Goal: Task Accomplishment & Management: Use online tool/utility

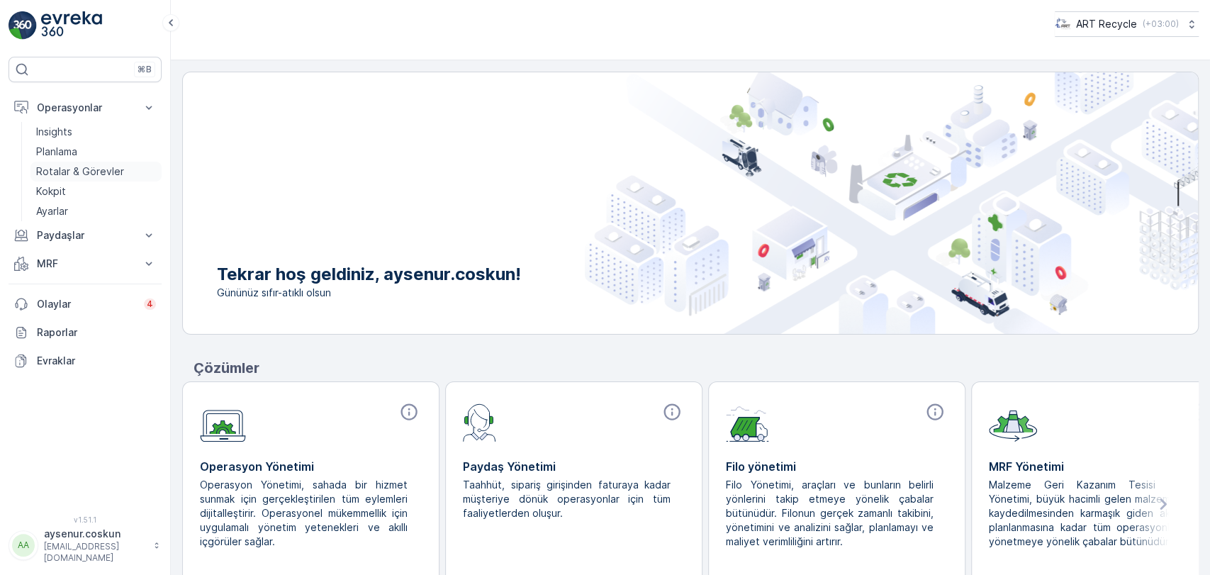
click at [98, 177] on p "Rotalar & Görevler" at bounding box center [80, 171] width 88 height 14
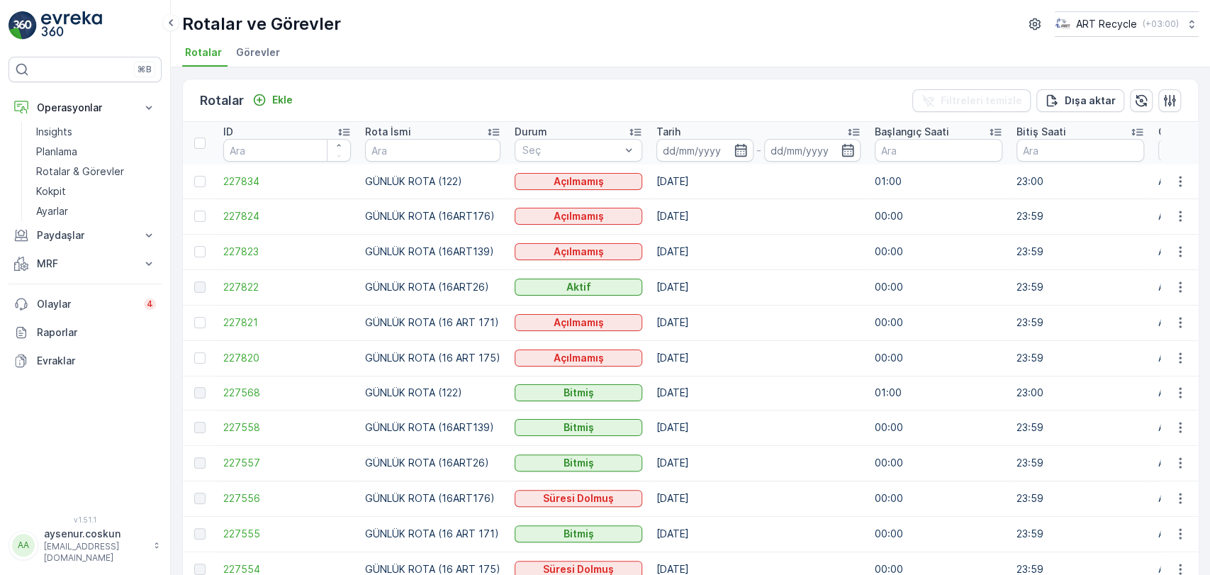
click at [255, 47] on span "Görevler" at bounding box center [258, 52] width 44 height 14
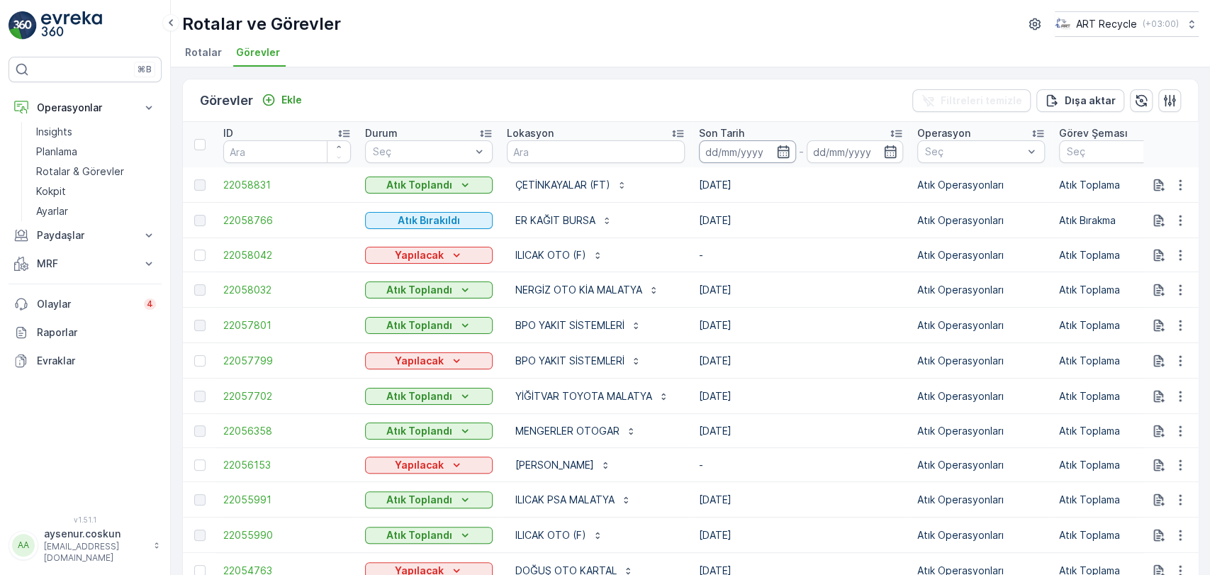
click at [727, 157] on input at bounding box center [747, 151] width 97 height 23
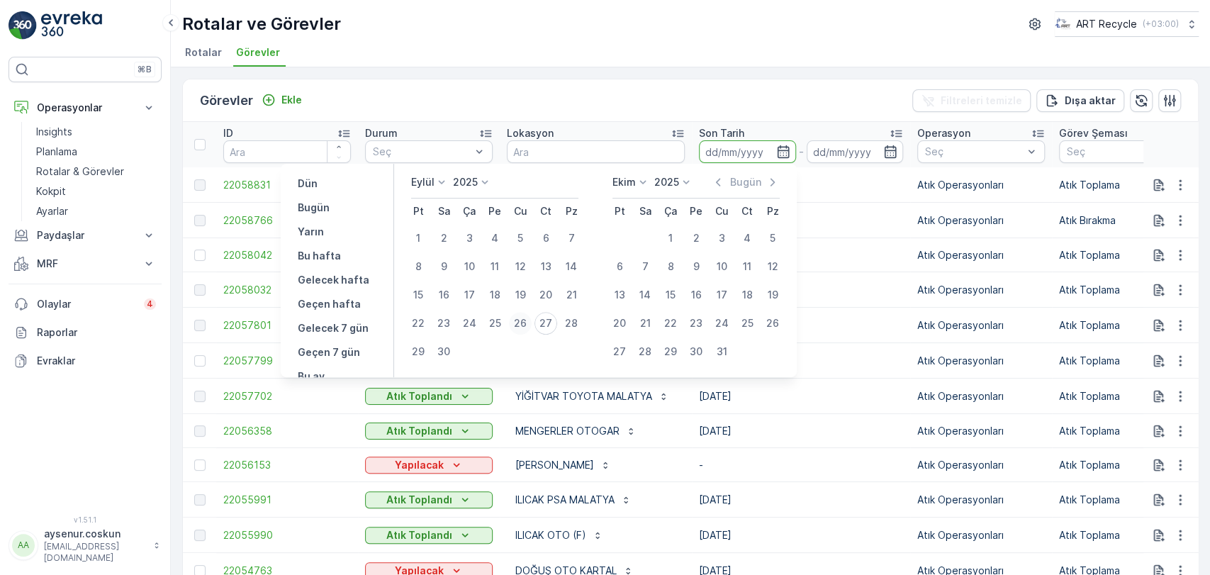
click at [524, 324] on div "26" at bounding box center [520, 323] width 23 height 23
type input "[DATE]"
click at [524, 324] on div "26" at bounding box center [520, 323] width 23 height 23
type input "[DATE]"
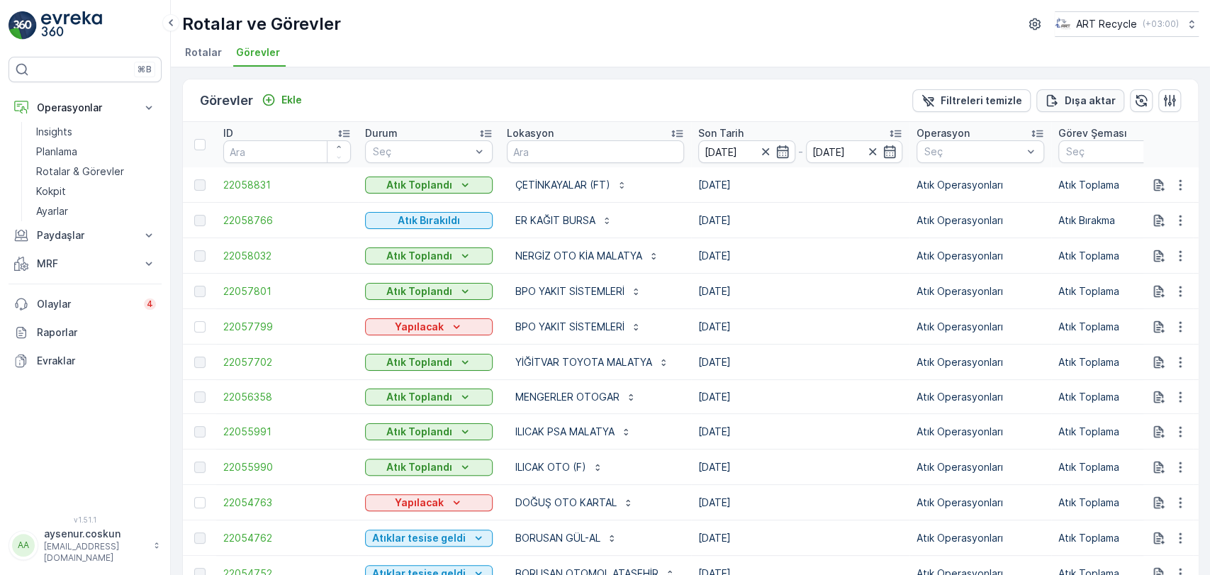
drag, startPoint x: 1055, startPoint y: 97, endPoint x: 1046, endPoint y: 104, distance: 11.6
click at [1055, 97] on icon "Dışa aktar" at bounding box center [1052, 101] width 14 height 14
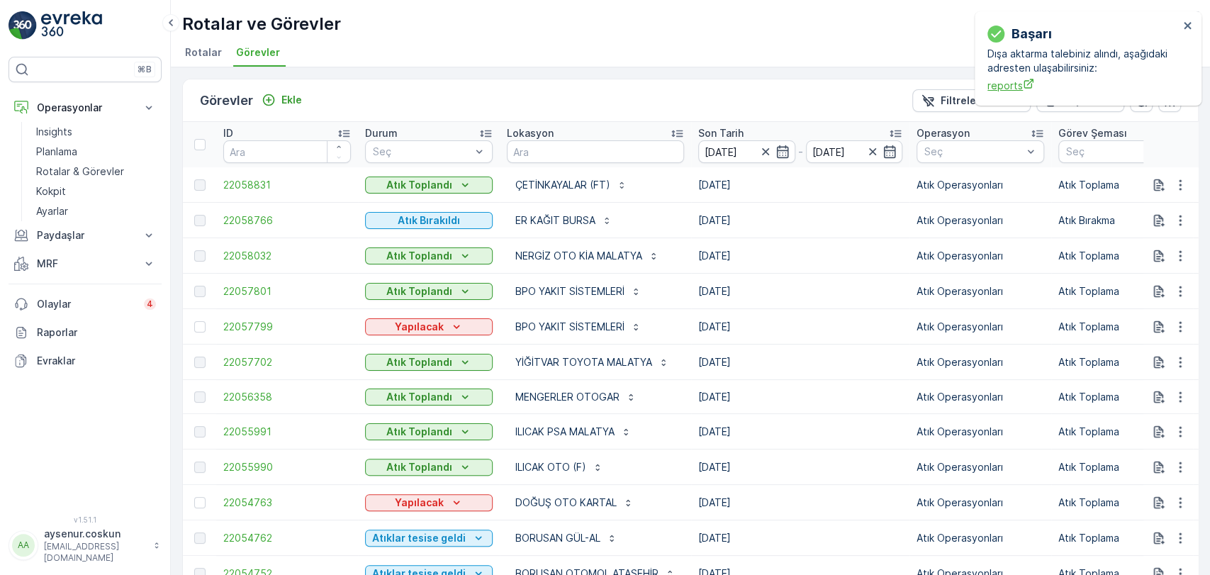
click at [1012, 83] on span "reports" at bounding box center [1083, 85] width 191 height 15
click at [84, 163] on link "Rotalar & Görevler" at bounding box center [95, 172] width 131 height 20
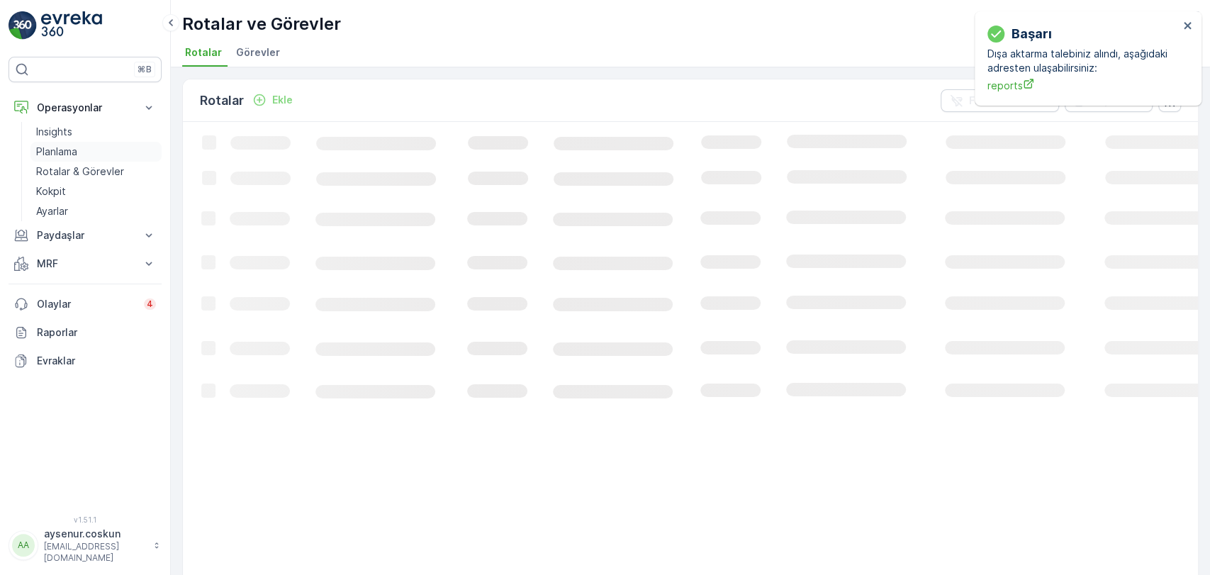
click at [91, 160] on link "Planlama" at bounding box center [95, 152] width 131 height 20
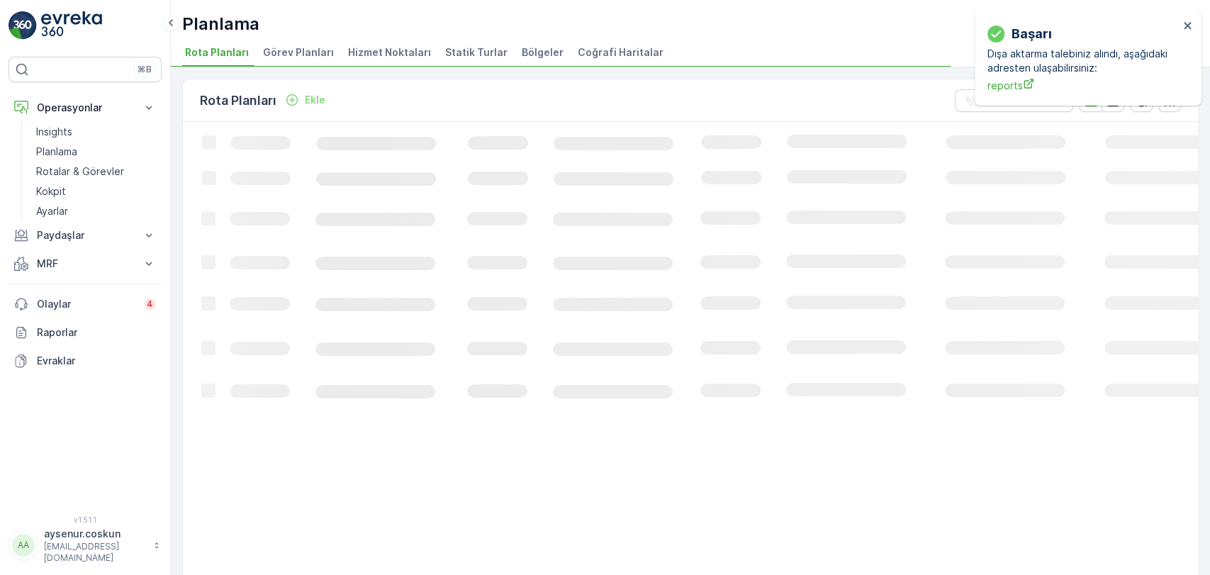
drag, startPoint x: 357, startPoint y: 53, endPoint x: 376, endPoint y: 57, distance: 19.6
click at [357, 53] on span "Hizmet Noktaları" at bounding box center [389, 52] width 83 height 14
click at [1188, 24] on icon "close" at bounding box center [1187, 25] width 7 height 7
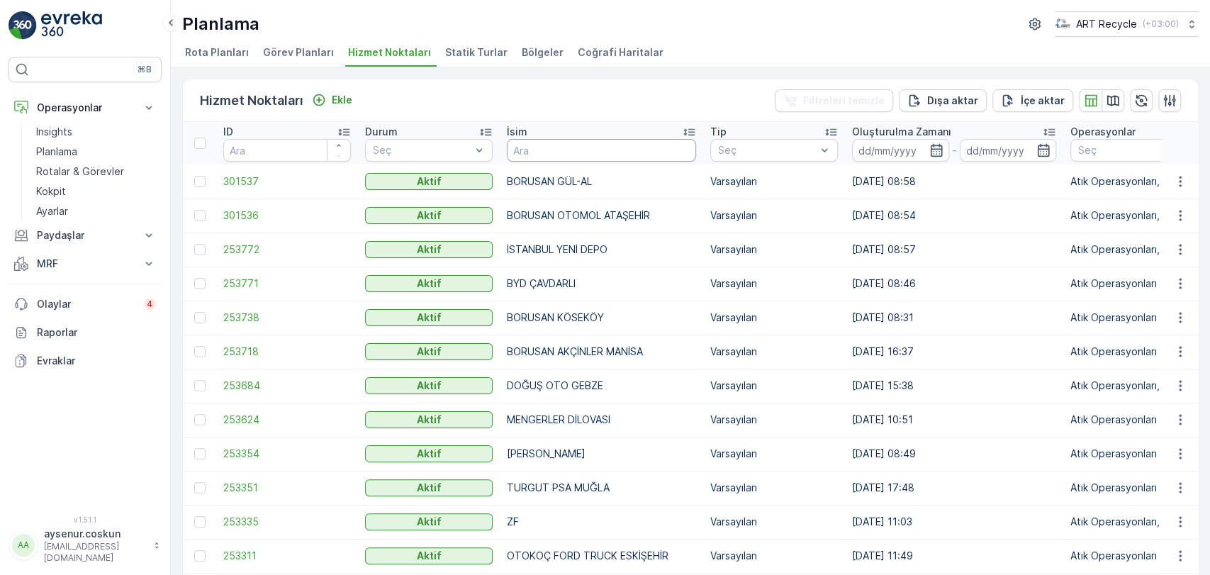
click at [601, 152] on input "text" at bounding box center [601, 150] width 189 height 23
type input "ATIKSA"
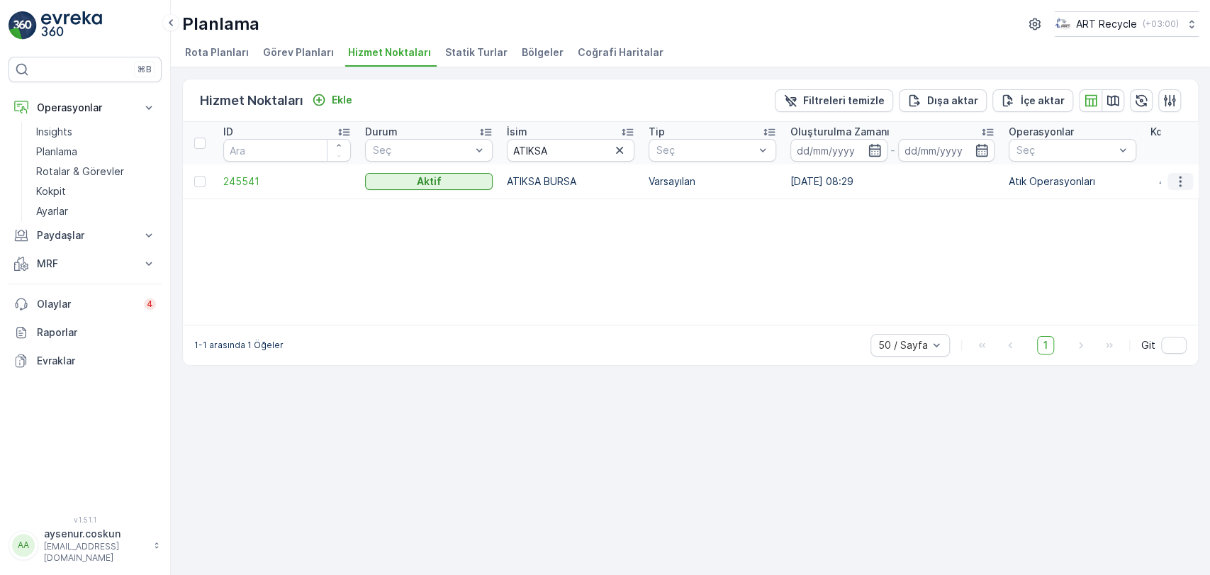
click at [1180, 185] on icon "button" at bounding box center [1180, 181] width 2 height 11
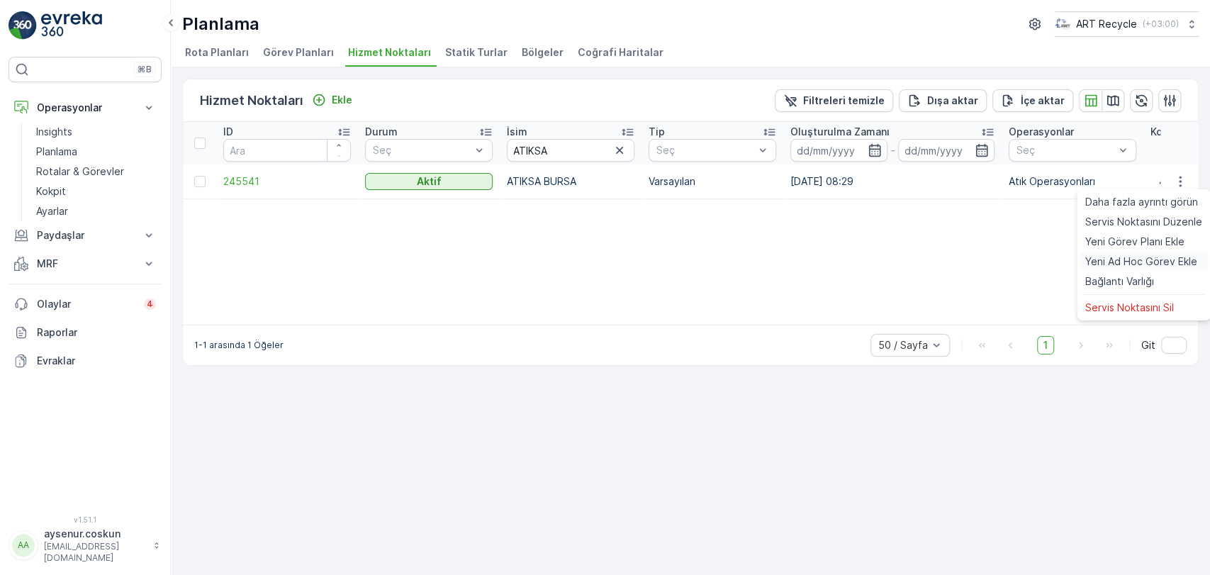
click at [1151, 259] on span "Yeni Ad Hoc Görev Ekle" at bounding box center [1141, 262] width 112 height 14
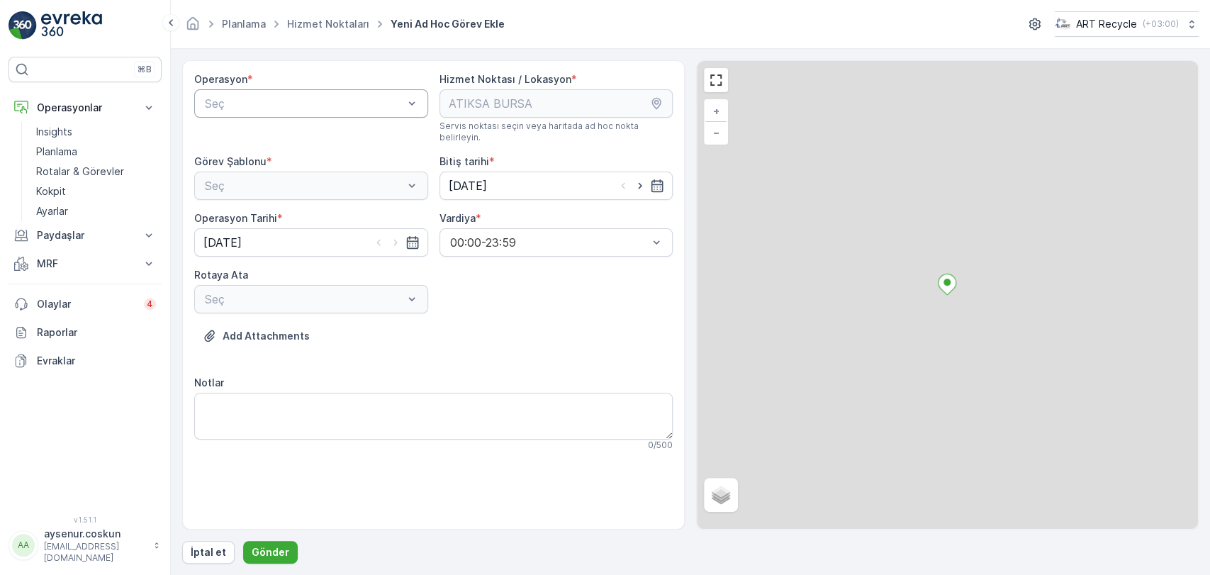
click at [267, 111] on div "Seç" at bounding box center [311, 103] width 234 height 28
click at [260, 133] on span "Atık Operasyonları" at bounding box center [250, 138] width 94 height 13
click at [255, 172] on div "Seç" at bounding box center [311, 186] width 234 height 28
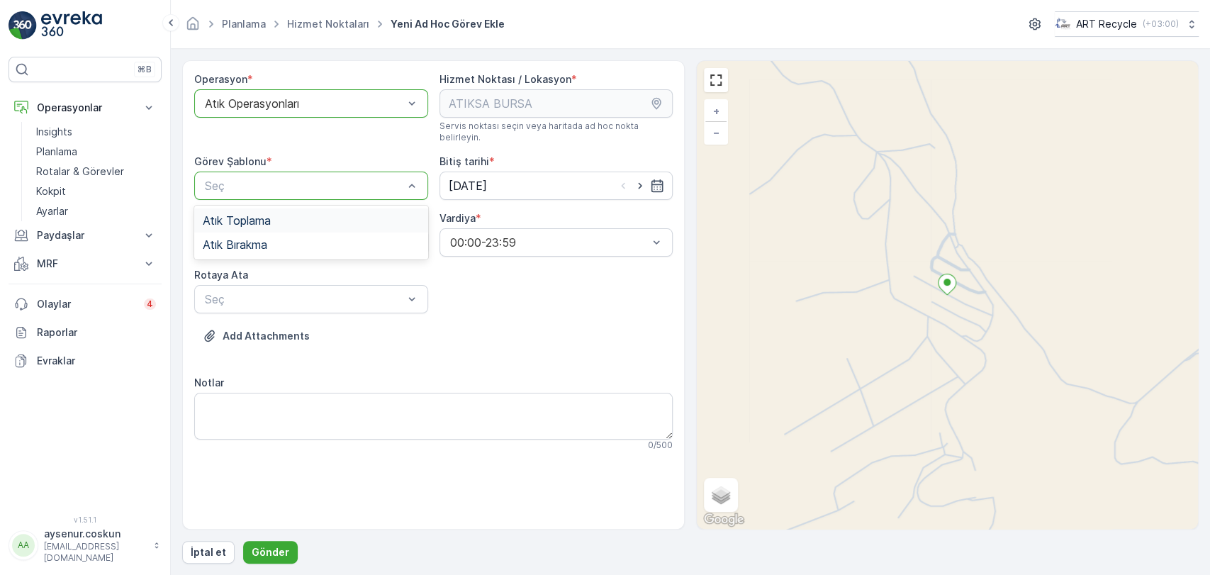
click at [255, 214] on span "Atık Toplama" at bounding box center [237, 220] width 68 height 13
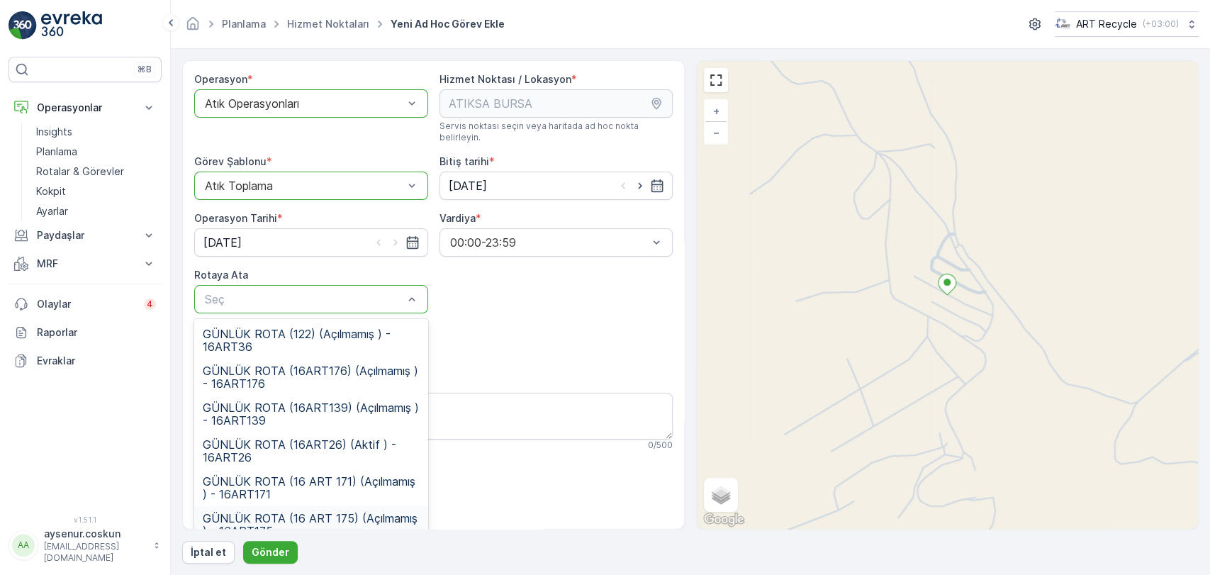
drag, startPoint x: 320, startPoint y: 511, endPoint x: 316, endPoint y: 523, distance: 13.0
click at [320, 512] on span "GÜNLÜK ROTA (16 ART 175) (Açılmamış ) - 16ART175" at bounding box center [311, 525] width 217 height 26
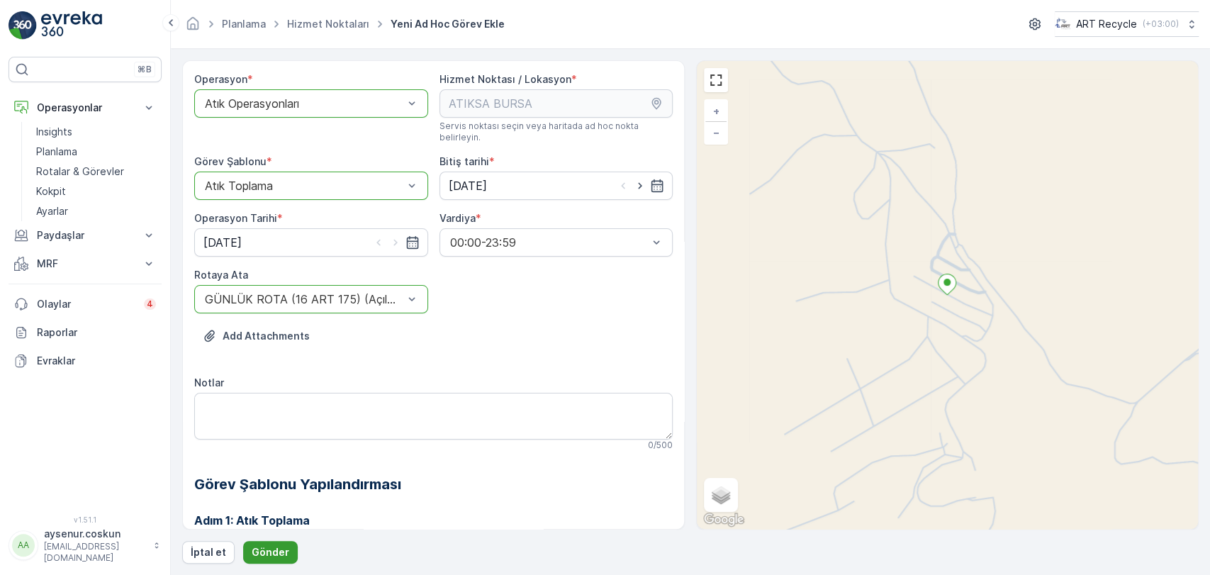
click at [277, 557] on p "Gönder" at bounding box center [271, 552] width 38 height 14
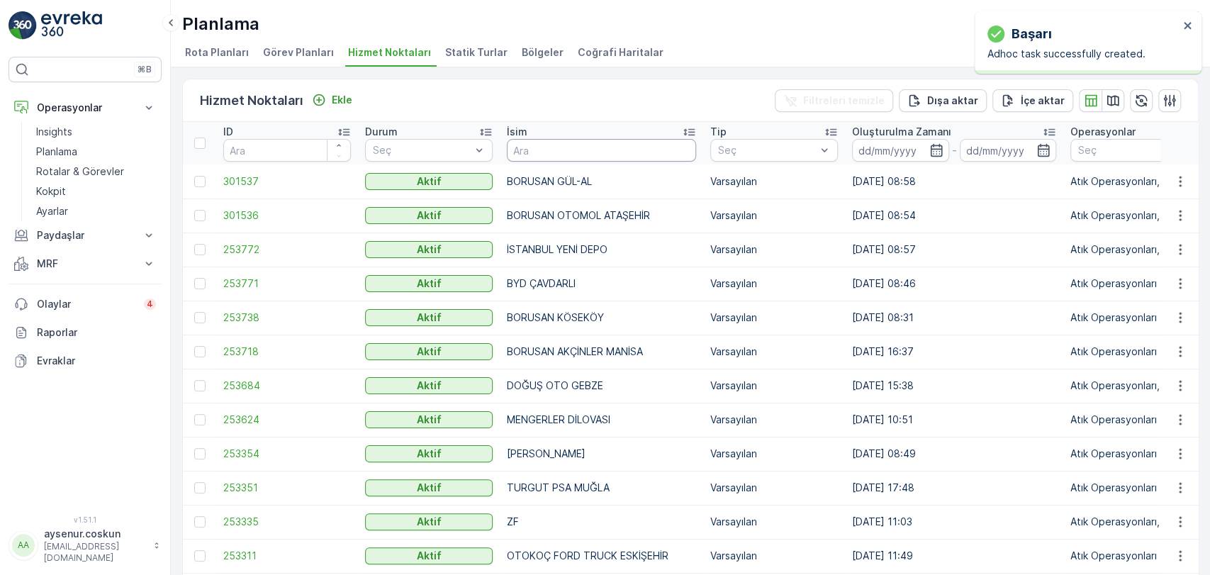
click at [601, 153] on input "text" at bounding box center [601, 150] width 189 height 23
type input "İSTANB"
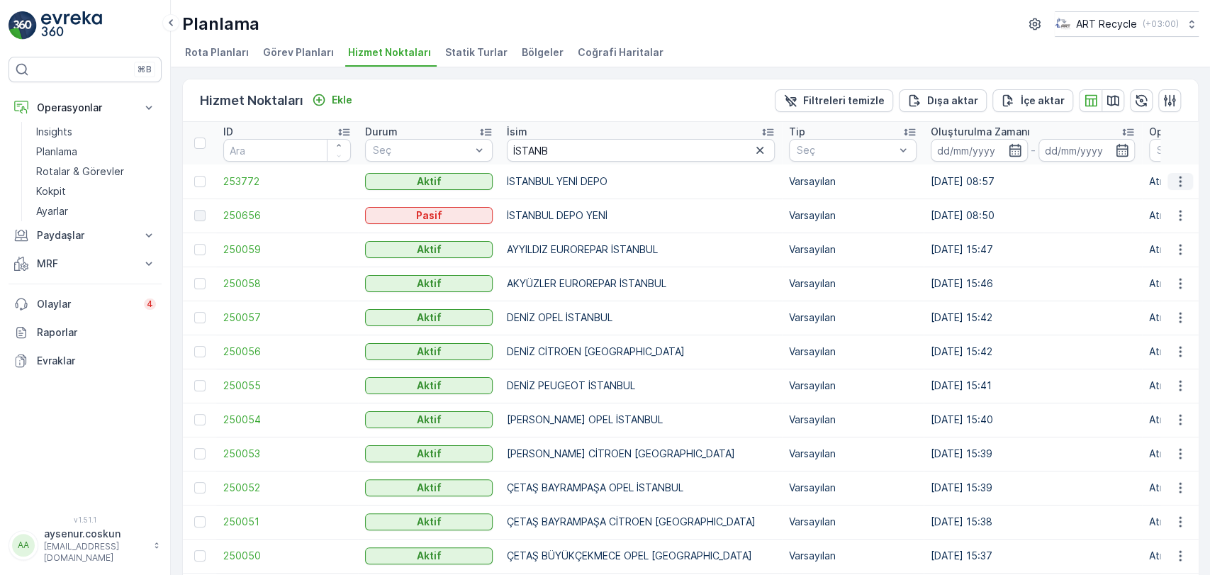
click at [1184, 175] on icon "button" at bounding box center [1180, 181] width 14 height 14
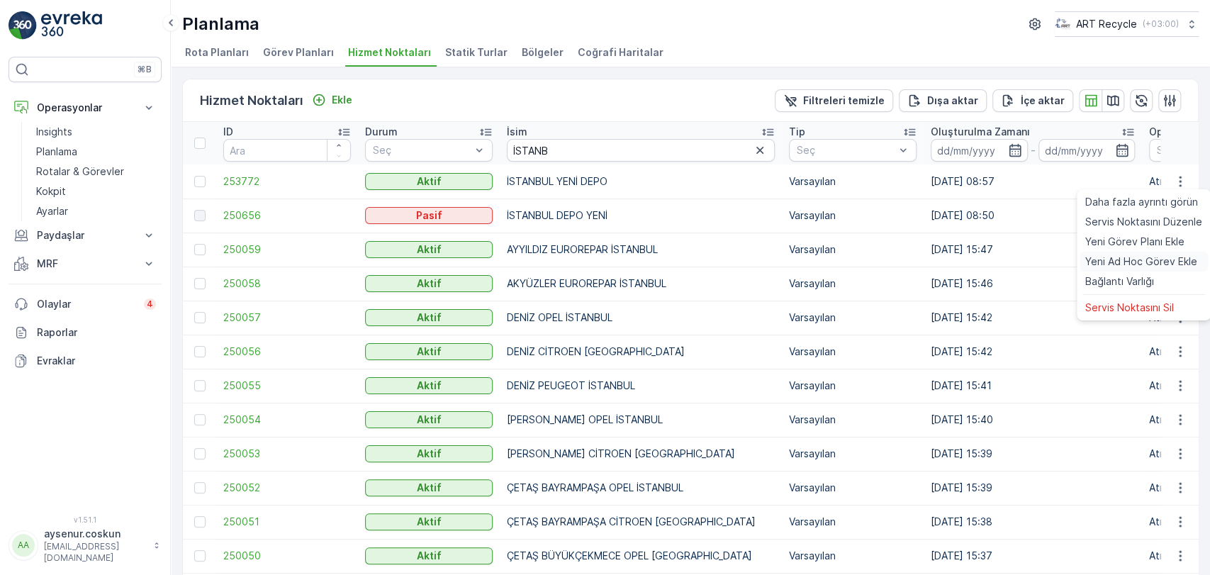
click at [1139, 262] on span "Yeni Ad Hoc Görev Ekle" at bounding box center [1141, 262] width 112 height 14
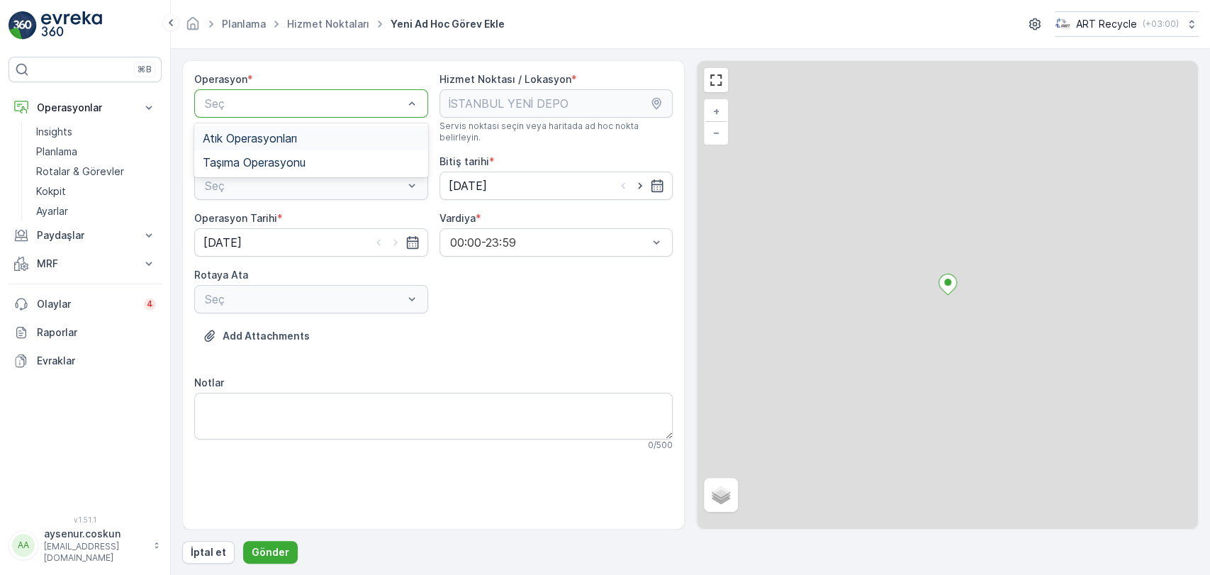
click at [247, 143] on span "Atık Operasyonları" at bounding box center [250, 138] width 94 height 13
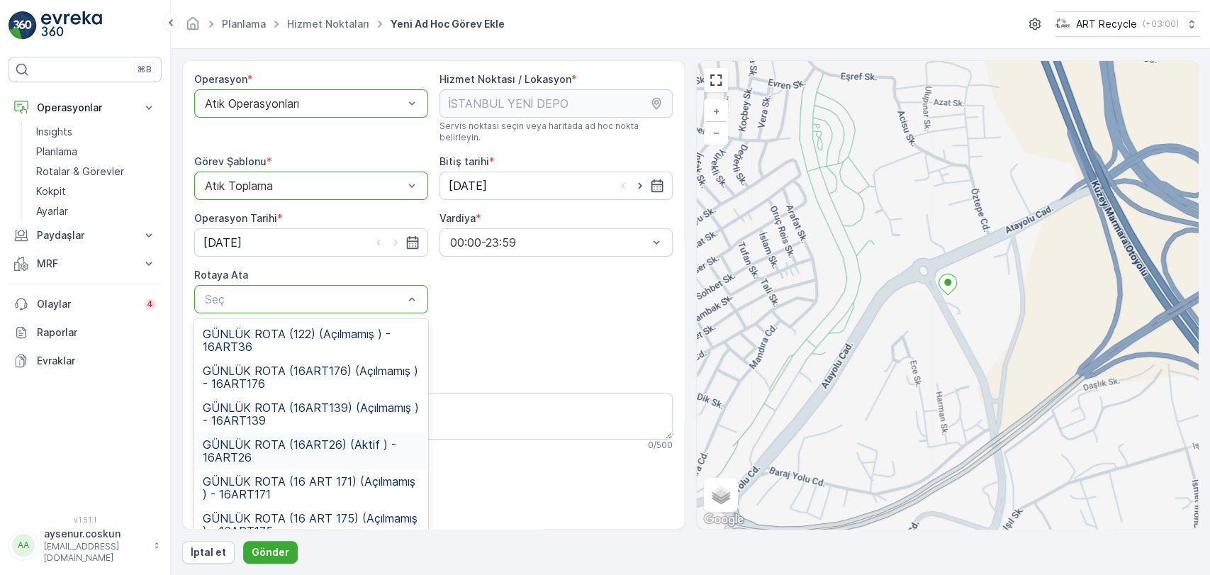
click at [359, 438] on span "GÜNLÜK ROTA (16ART26) (Aktif ) - 16ART26" at bounding box center [311, 451] width 217 height 26
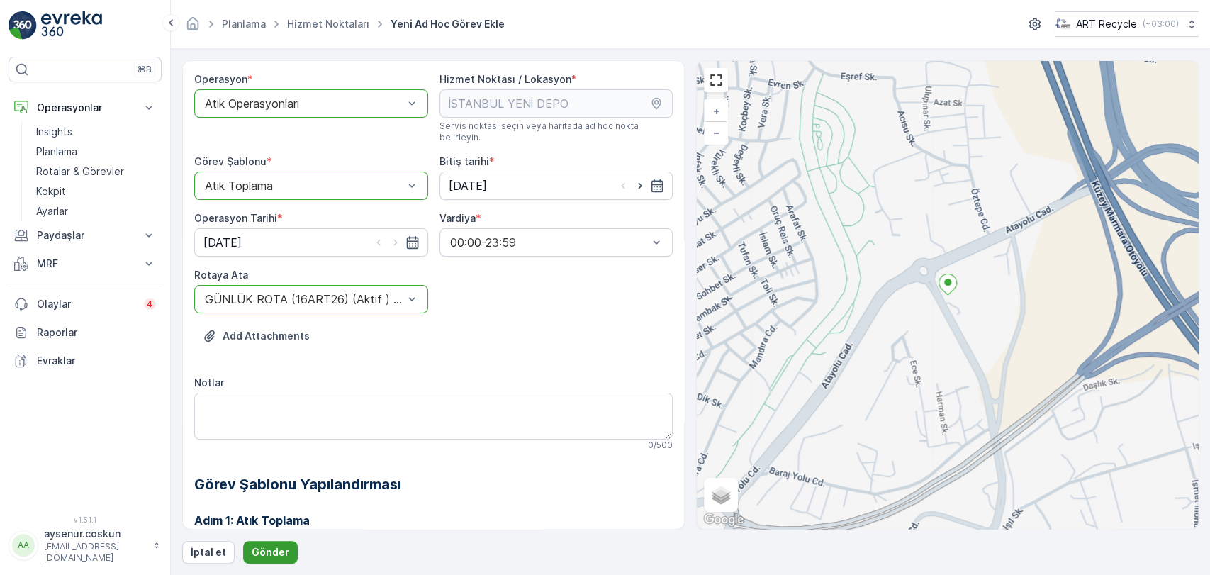
click at [265, 560] on button "Gönder" at bounding box center [270, 552] width 55 height 23
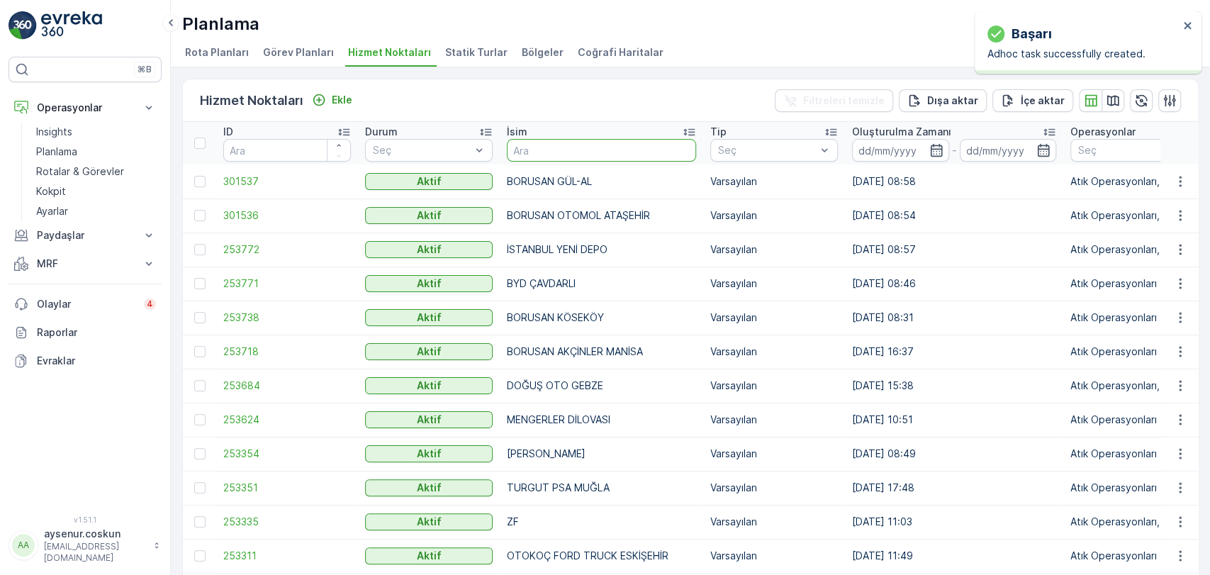
click at [583, 155] on input "text" at bounding box center [601, 150] width 189 height 23
type input "MAİS"
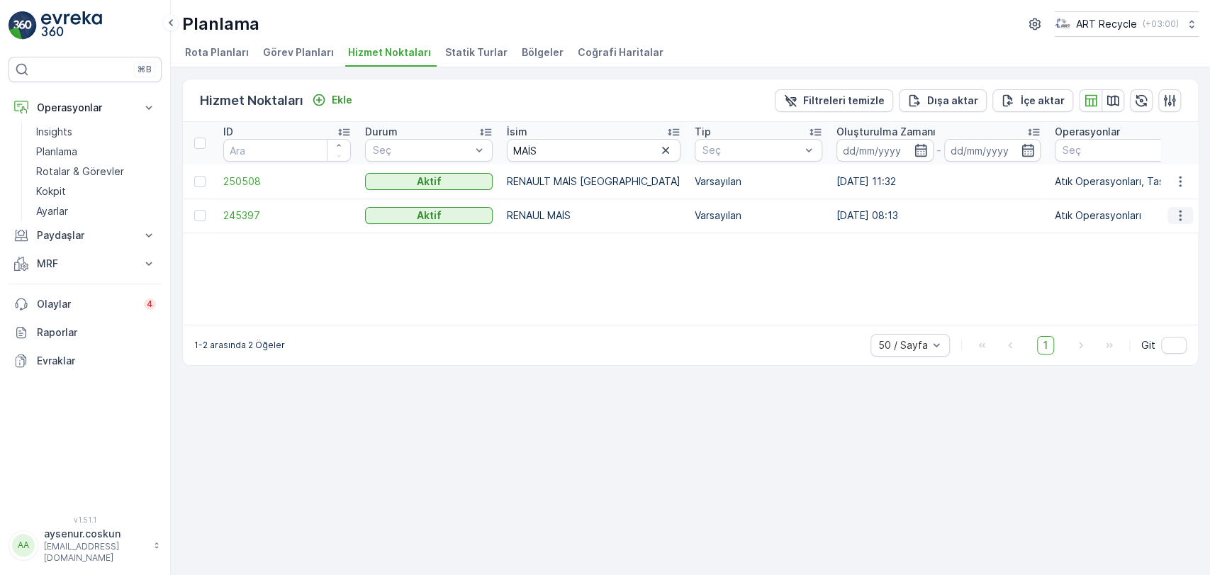
click at [1185, 213] on icon "button" at bounding box center [1180, 215] width 14 height 14
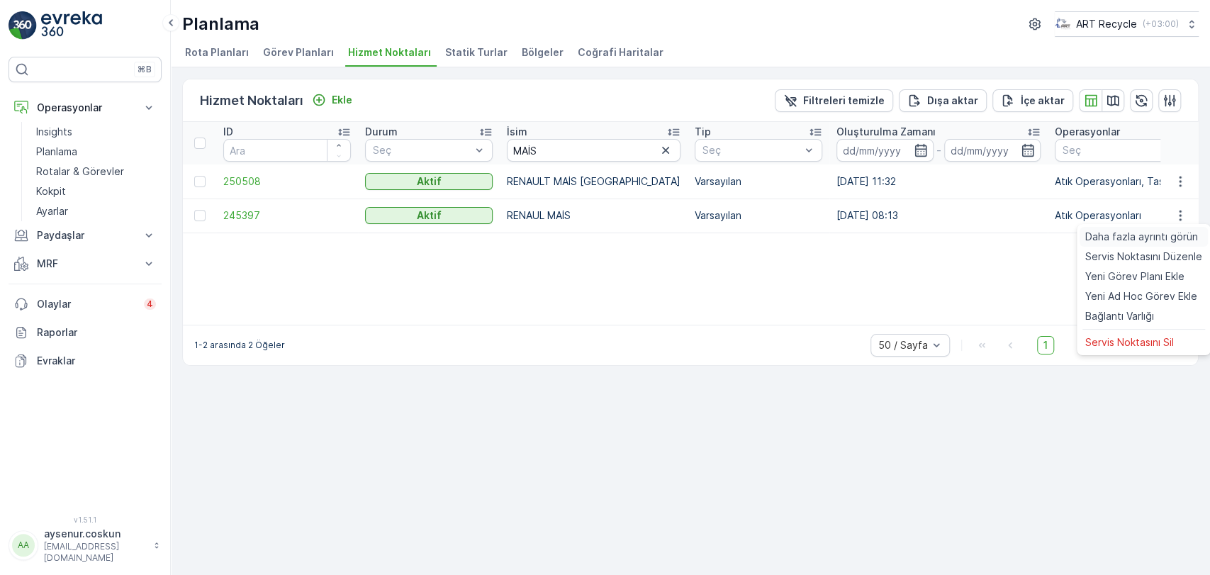
click at [1178, 242] on span "Daha fazla ayrıntı görün" at bounding box center [1141, 237] width 113 height 14
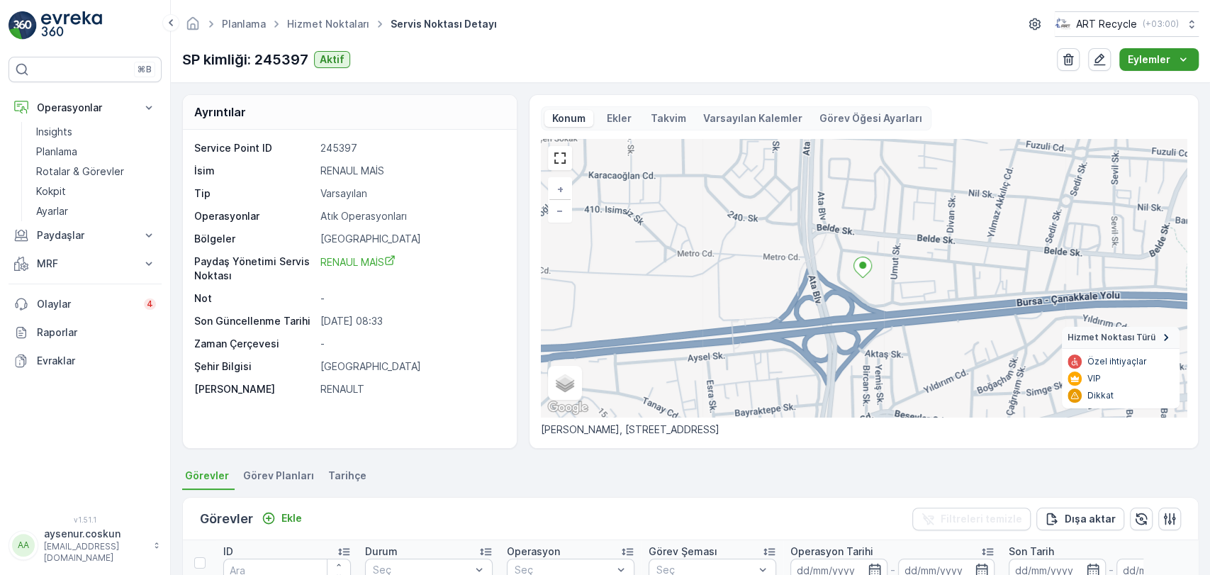
click at [1183, 62] on icon "Eylemler" at bounding box center [1183, 59] width 14 height 14
click at [1169, 116] on ul "Yeni Görev Planı Ekle Yeni Ad Hoc Görev Ekle" at bounding box center [1147, 96] width 129 height 45
click at [1171, 115] on div "Yeni Ad Hoc Görev Ekle" at bounding box center [1147, 106] width 123 height 20
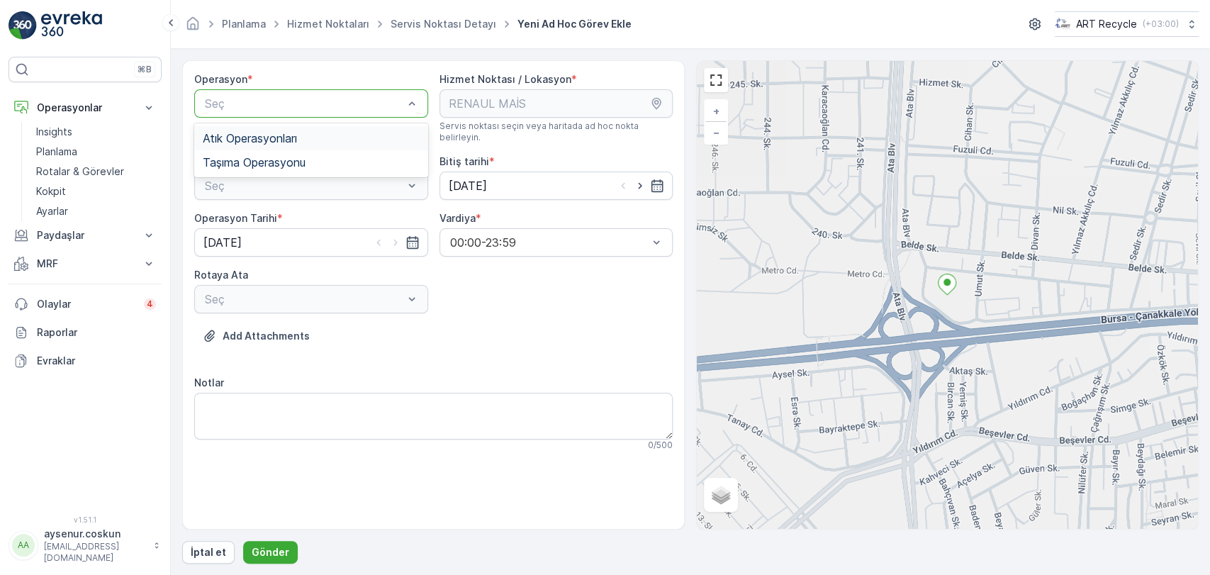
click at [289, 136] on span "Atık Operasyonları" at bounding box center [250, 138] width 94 height 13
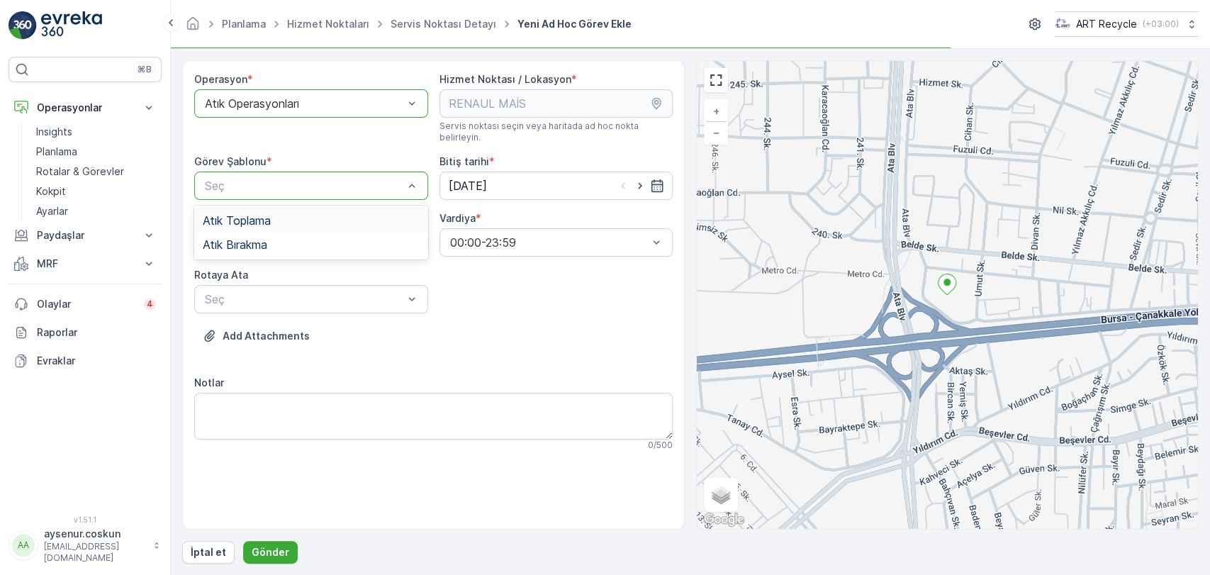
click at [278, 214] on div "Atık Toplama" at bounding box center [311, 220] width 217 height 13
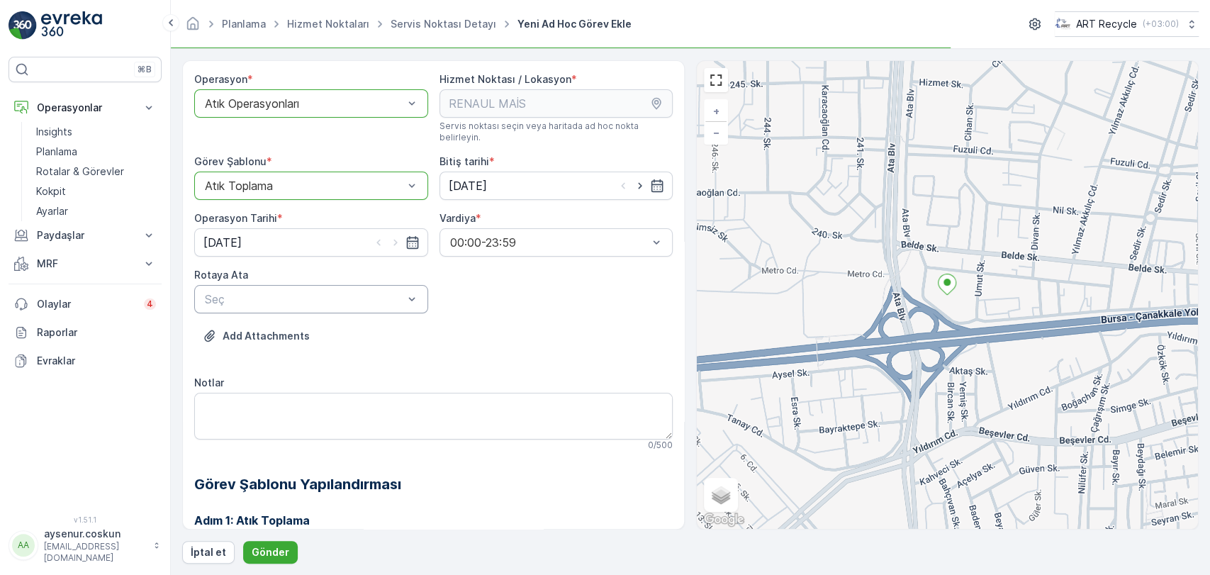
click at [275, 285] on div "Seç" at bounding box center [311, 299] width 234 height 28
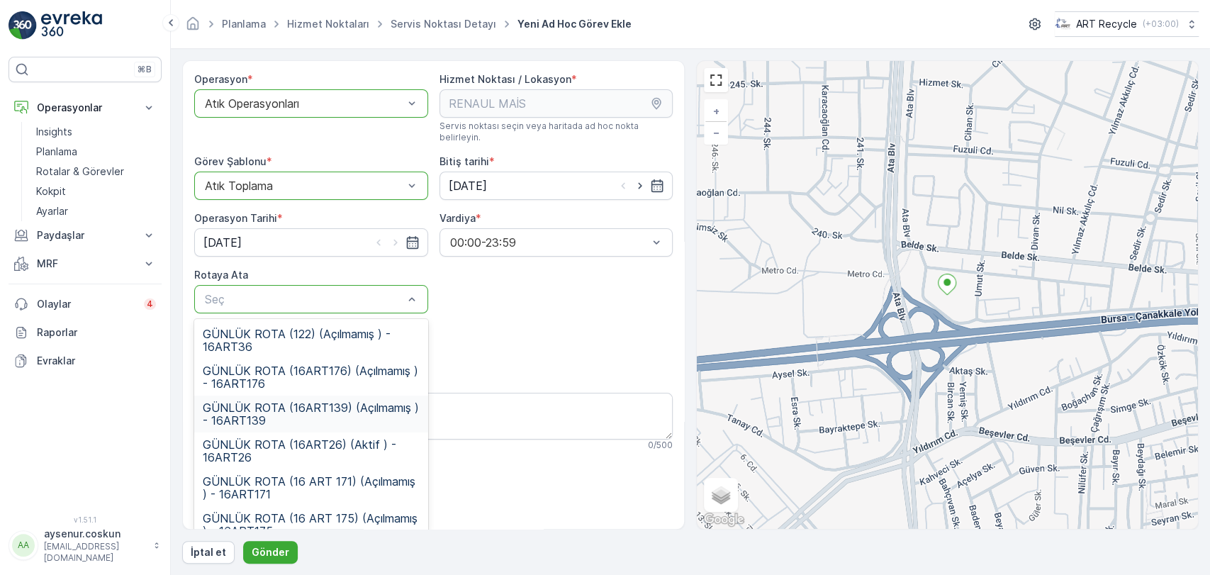
click at [363, 401] on span "GÜNLÜK ROTA (16ART139) (Açılmamış ) - 16ART139" at bounding box center [311, 414] width 217 height 26
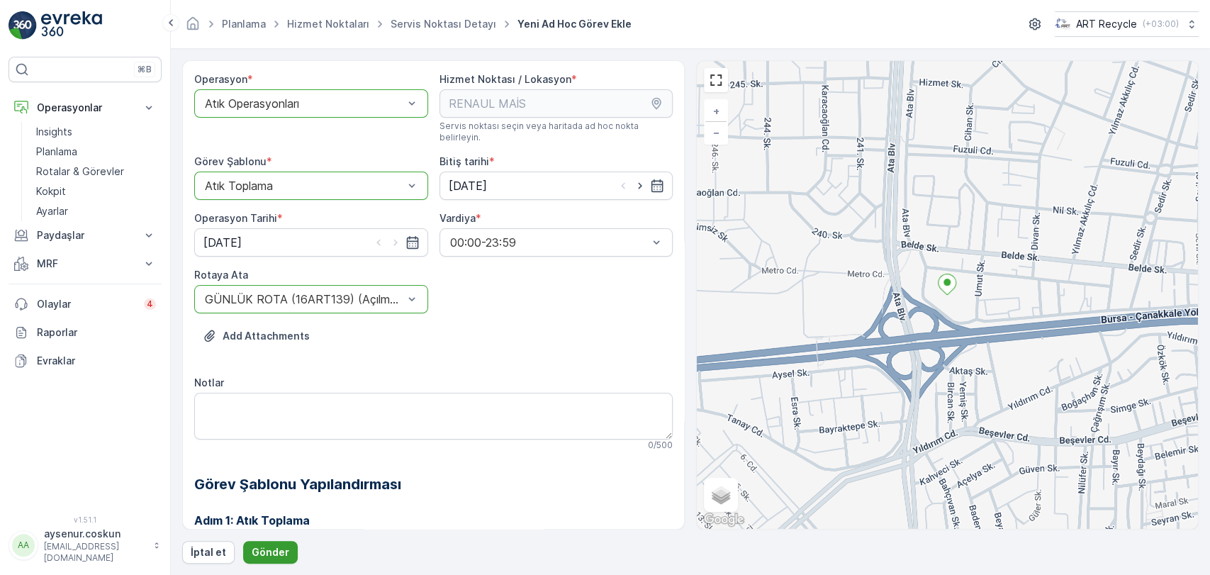
click at [283, 552] on p "Gönder" at bounding box center [271, 552] width 38 height 14
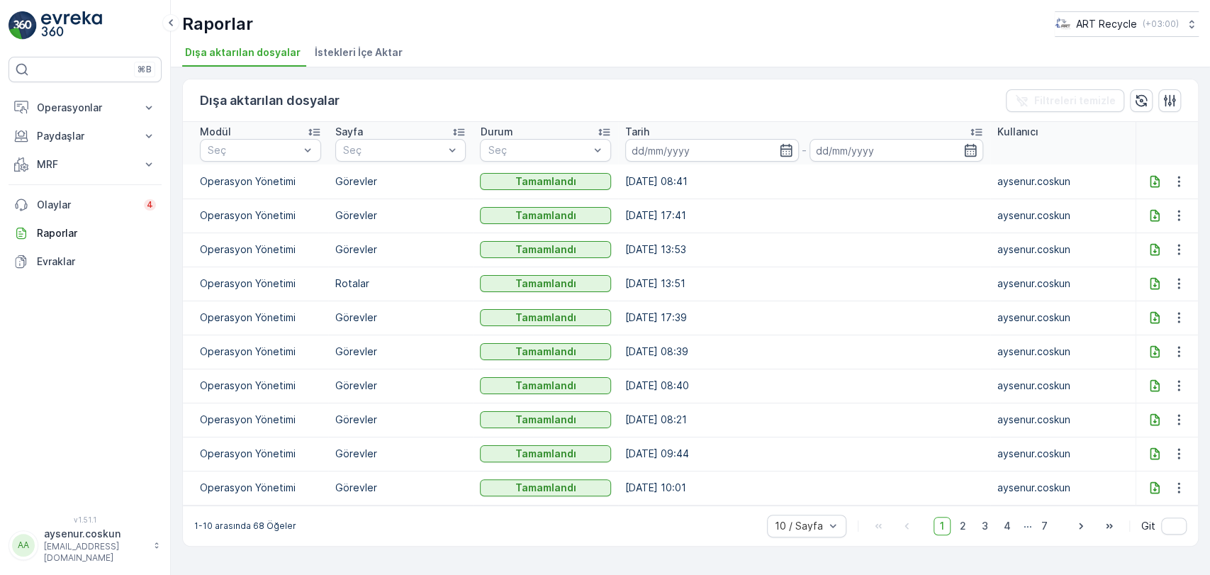
click at [1151, 177] on icon at bounding box center [1155, 181] width 14 height 14
click at [113, 104] on p "Operasyonlar" at bounding box center [85, 108] width 96 height 14
click at [90, 138] on link "Insights" at bounding box center [95, 132] width 131 height 20
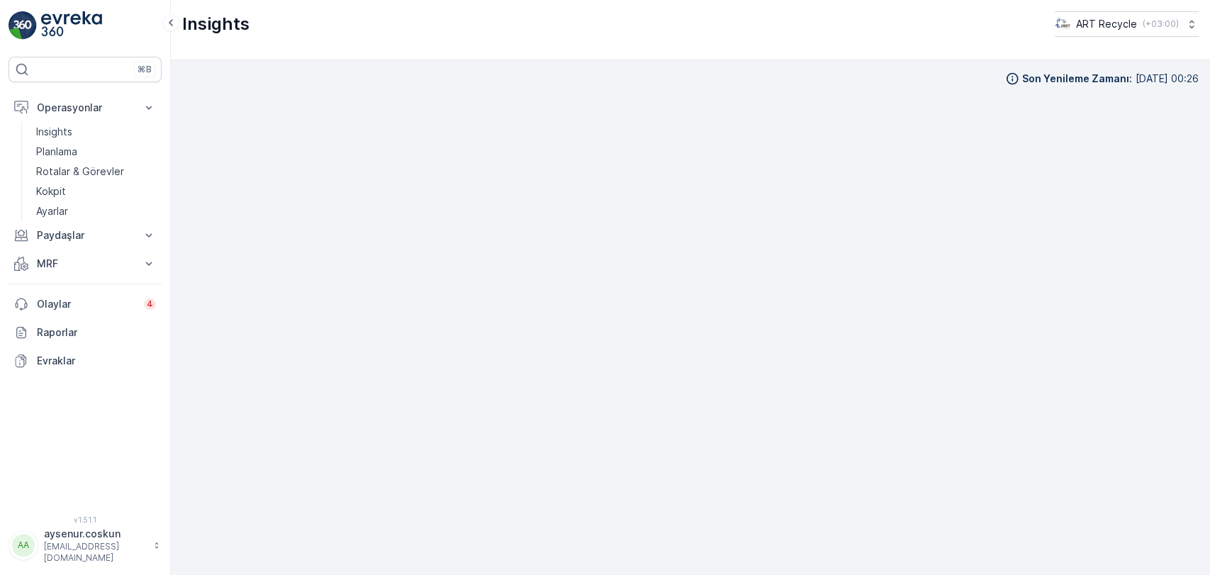
scroll to position [13, 0]
